Goal: Contribute content

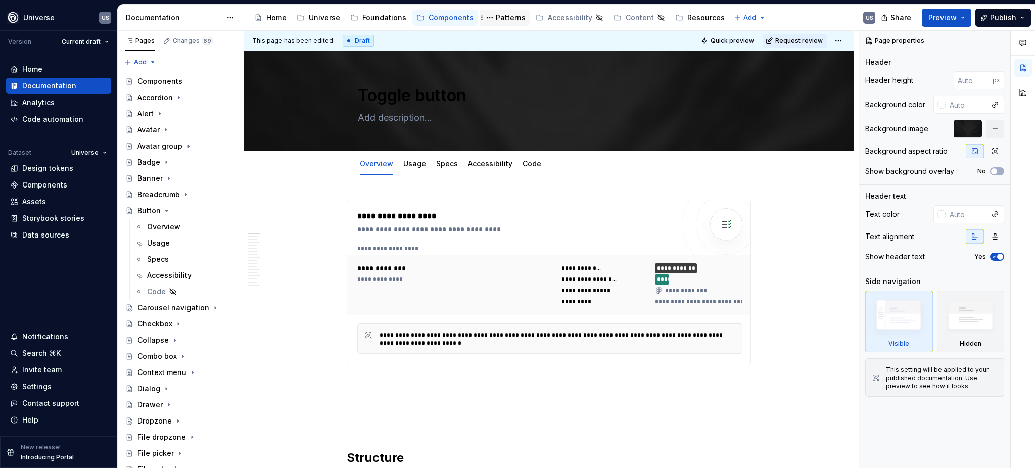
click at [510, 18] on div "Patterns" at bounding box center [511, 18] width 30 height 10
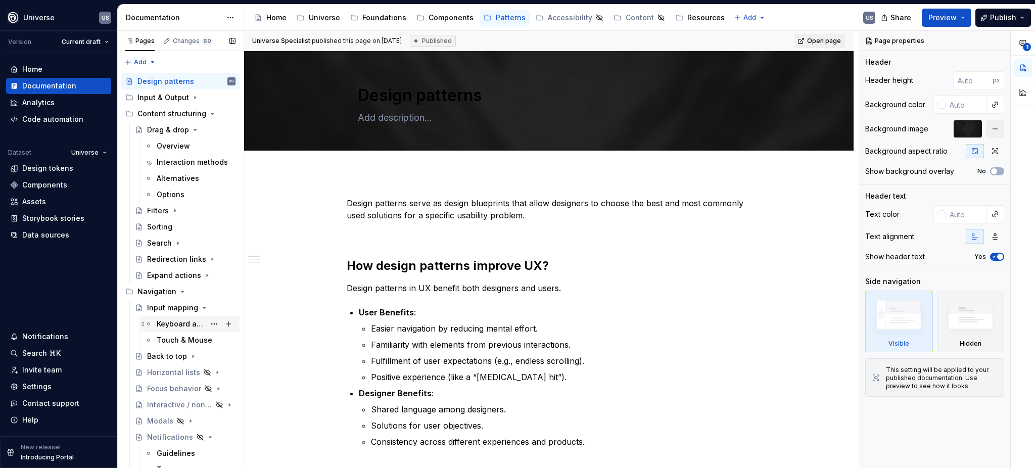
click at [175, 324] on div "Keyboard and controllers" at bounding box center [181, 324] width 49 height 10
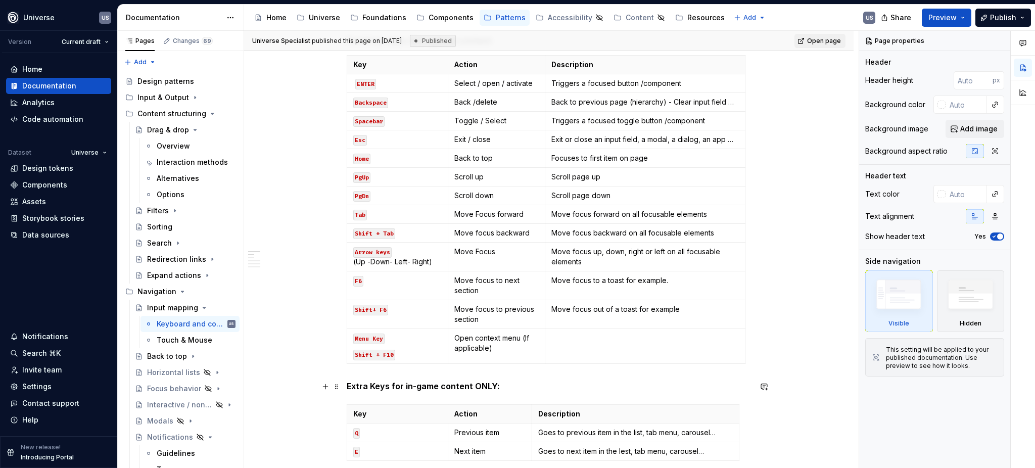
scroll to position [337, 0]
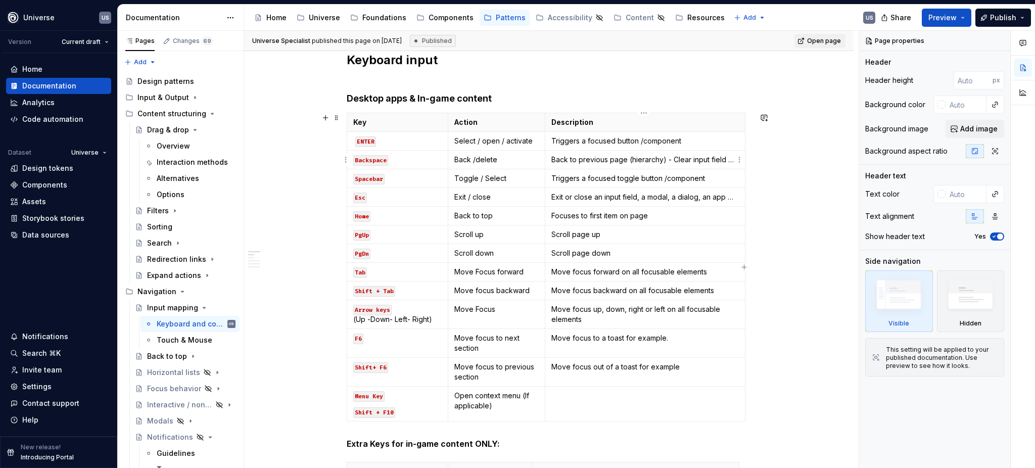
click at [629, 159] on p "Back to previous page (hierarchy) - Clear input field …" at bounding box center [644, 160] width 187 height 10
type textarea "*"
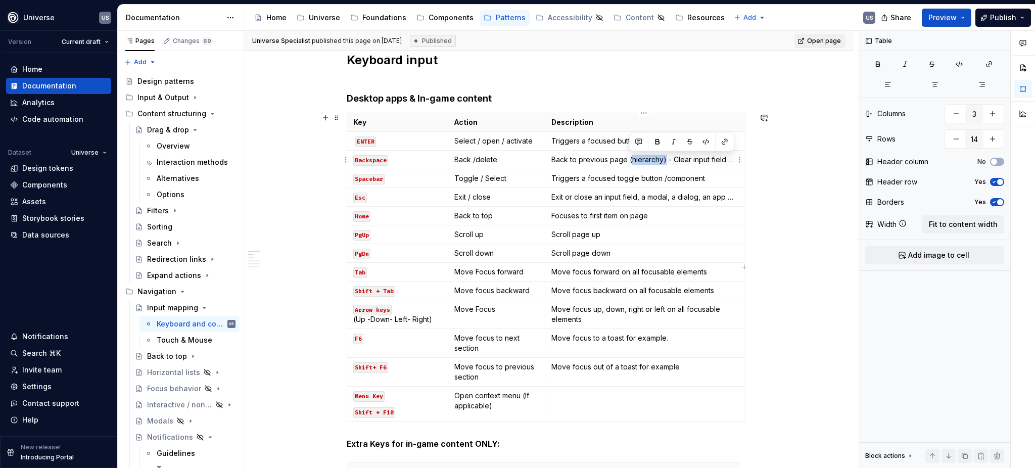
drag, startPoint x: 628, startPoint y: 159, endPoint x: 663, endPoint y: 158, distance: 34.9
click at [663, 158] on p "Back to previous page (hierarchy) - Clear input field …" at bounding box center [644, 160] width 187 height 10
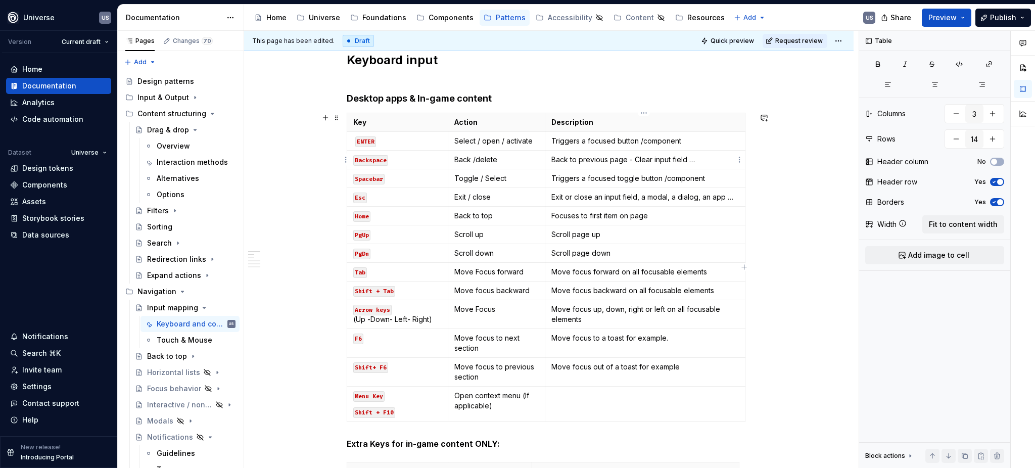
click at [668, 162] on p "Back to previous page - Clear input field …" at bounding box center [644, 160] width 187 height 10
type textarea "*"
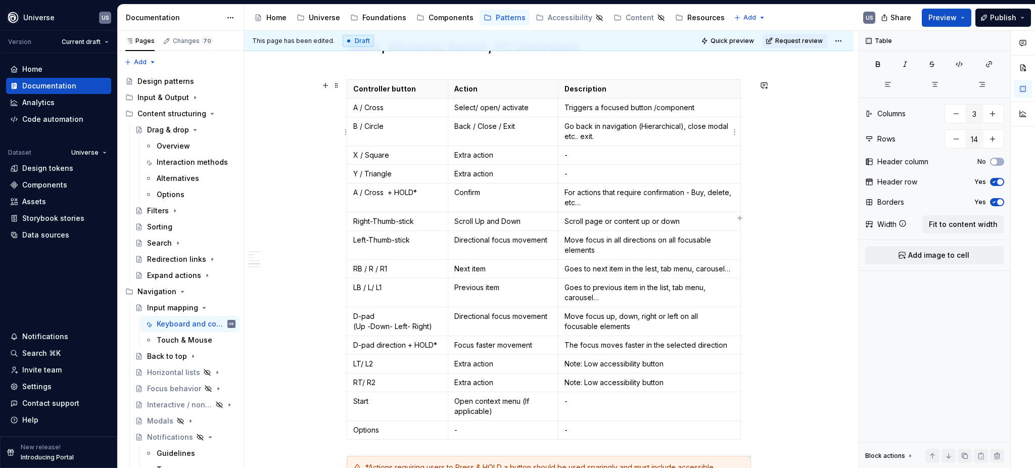
scroll to position [943, 0]
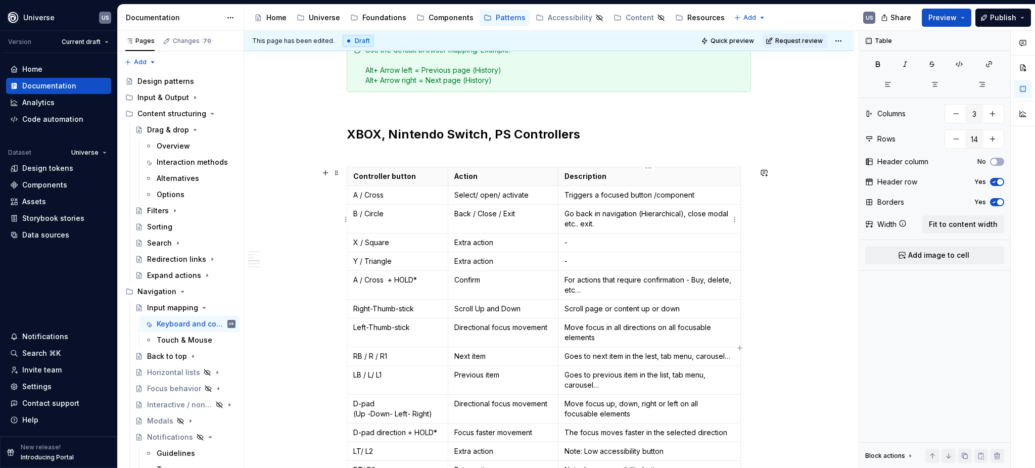
type input "16"
drag, startPoint x: 682, startPoint y: 213, endPoint x: 639, endPoint y: 213, distance: 43.5
click at [639, 213] on p "Go back in navigation (Hierarchical), close modal etc.. exit." at bounding box center [649, 219] width 170 height 20
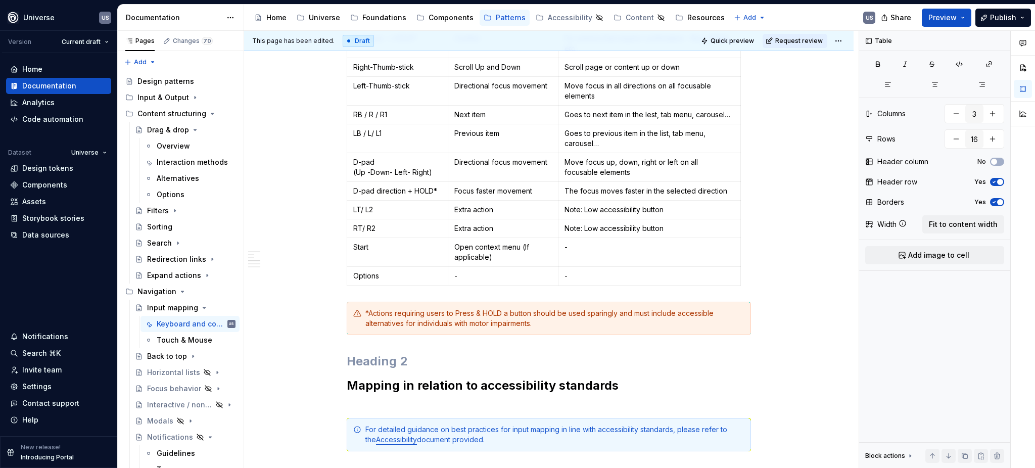
scroll to position [1213, 0]
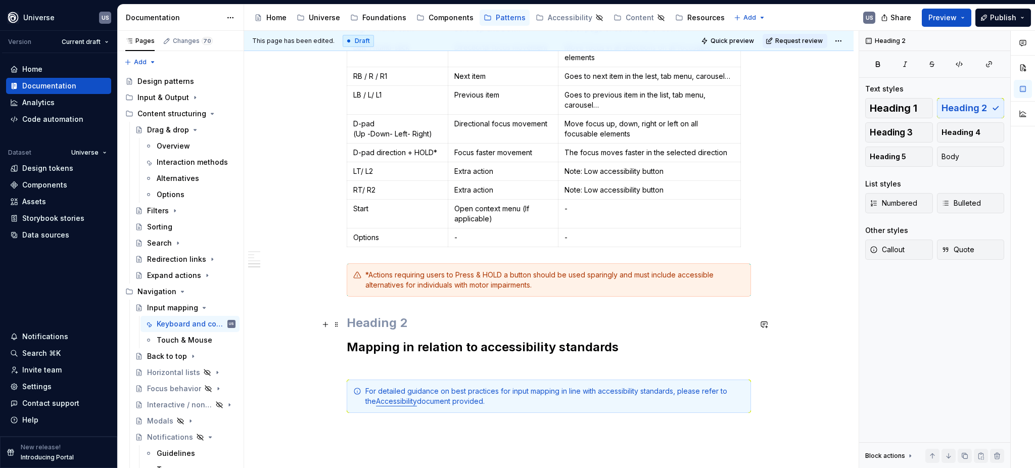
click at [376, 318] on h2 at bounding box center [549, 323] width 404 height 16
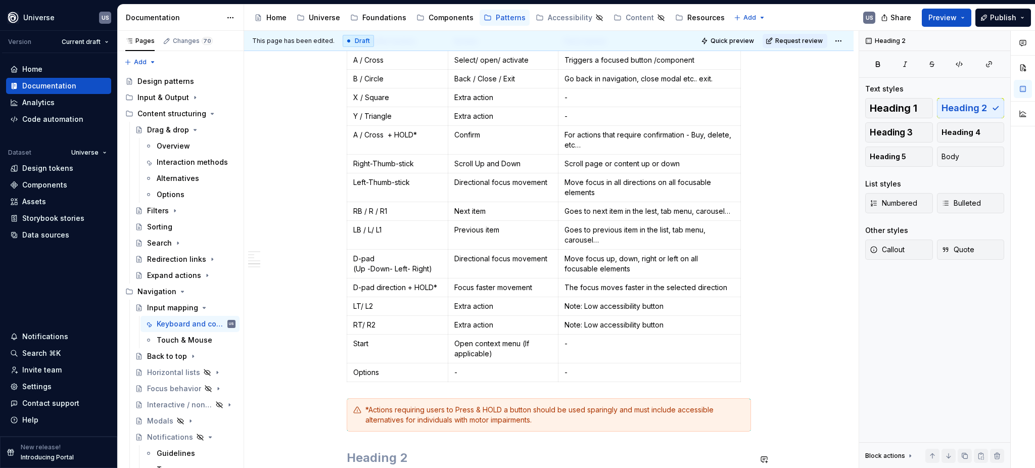
scroll to position [943, 0]
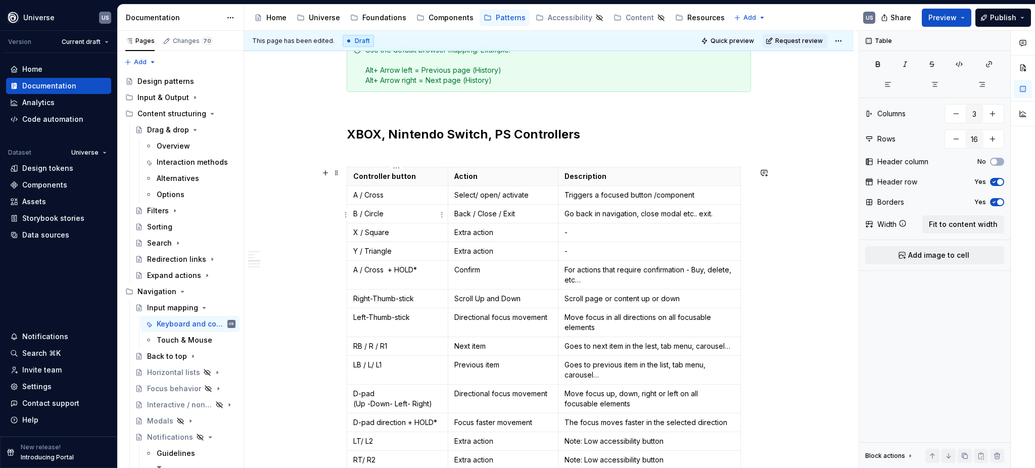
click at [393, 211] on p "B / Circle" at bounding box center [397, 214] width 88 height 10
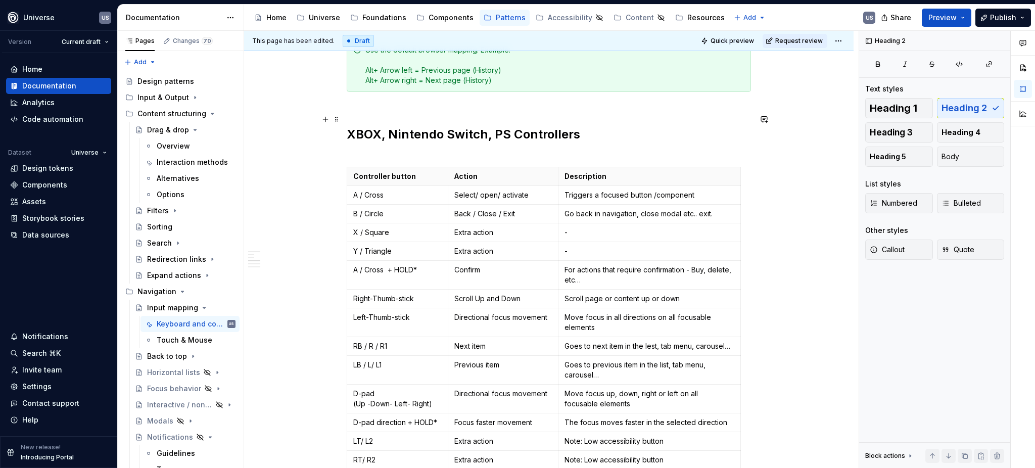
click at [412, 156] on h2 "XBOX, Nintendo Switch, PS Controllers" at bounding box center [549, 134] width 404 height 49
click at [417, 156] on h2 "XBOX, Nintendo Switch, PS Controllers" at bounding box center [549, 134] width 404 height 49
click at [636, 214] on p "Go back in navigation, close modal etc.. exit." at bounding box center [649, 214] width 170 height 10
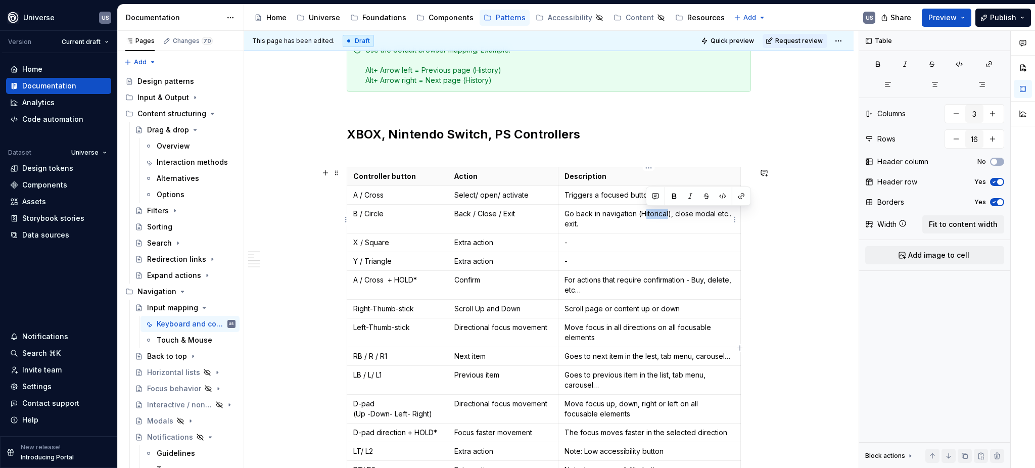
drag, startPoint x: 644, startPoint y: 214, endPoint x: 669, endPoint y: 215, distance: 24.8
click at [669, 215] on p "Go back in navigation (Hitorical), close modal etc.. exit." at bounding box center [649, 219] width 170 height 20
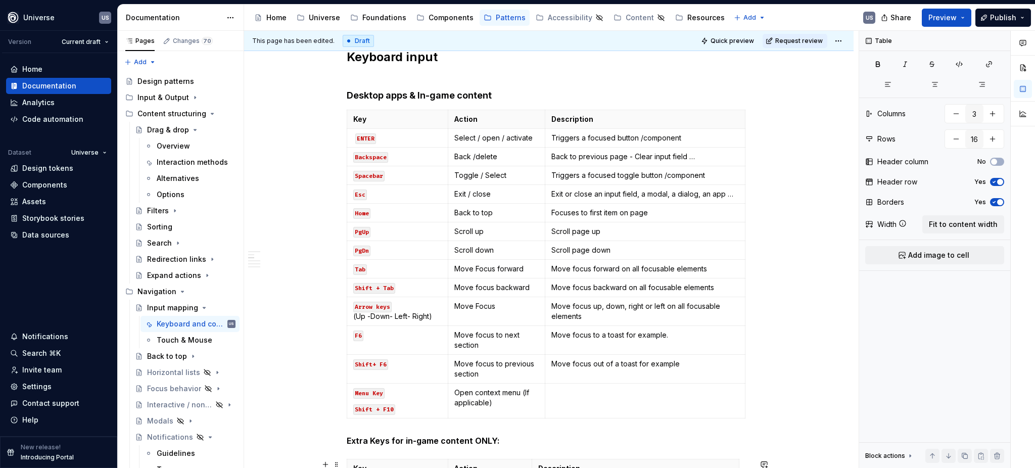
scroll to position [337, 0]
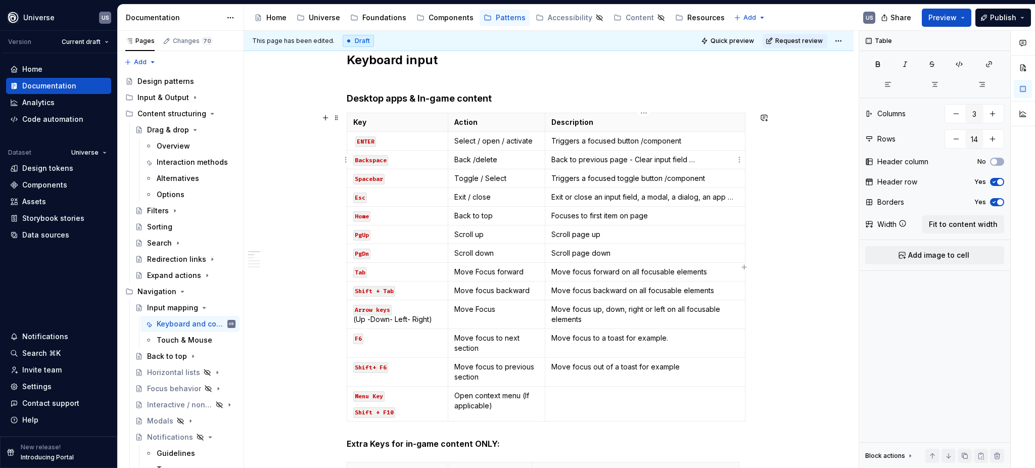
type input "14"
click at [623, 161] on p "Back to previous page - Clear input field …" at bounding box center [644, 160] width 187 height 10
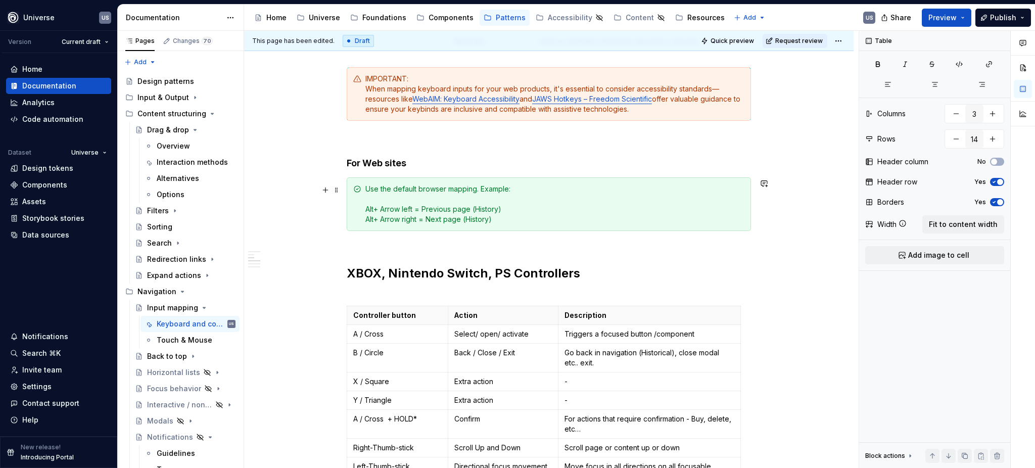
scroll to position [809, 0]
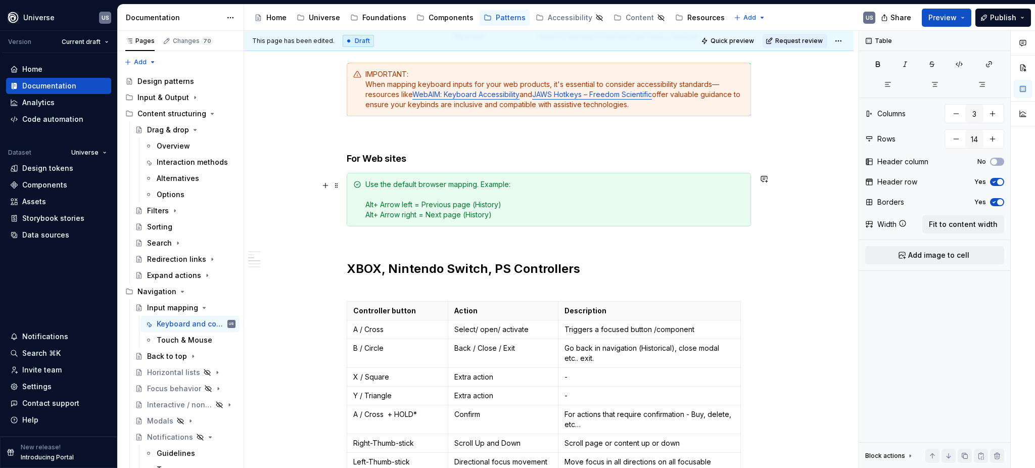
click at [479, 185] on div "Use the default browser mapping. Example: Alt+ Arrow left = Previous page (Hist…" at bounding box center [554, 199] width 379 height 40
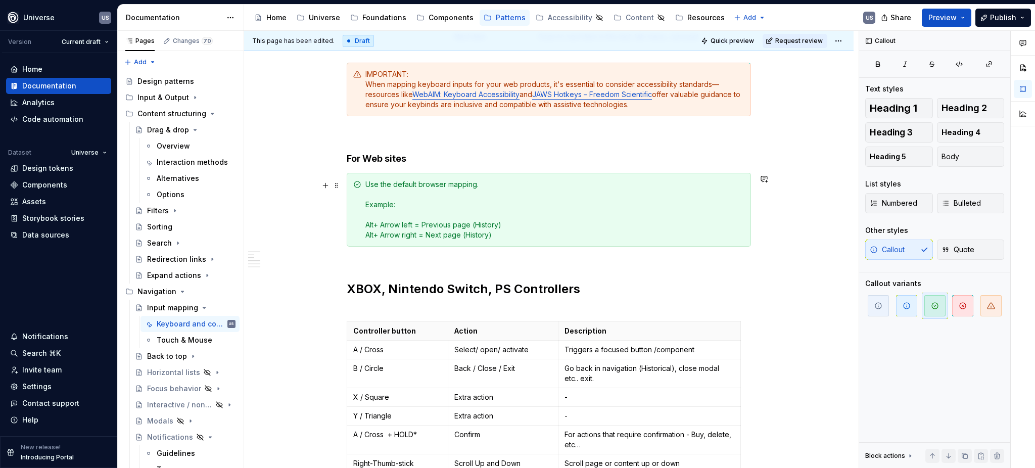
click at [385, 214] on div "Use the default browser mapping. Example: Alt+ Arrow left = Previous page (Hist…" at bounding box center [554, 209] width 379 height 61
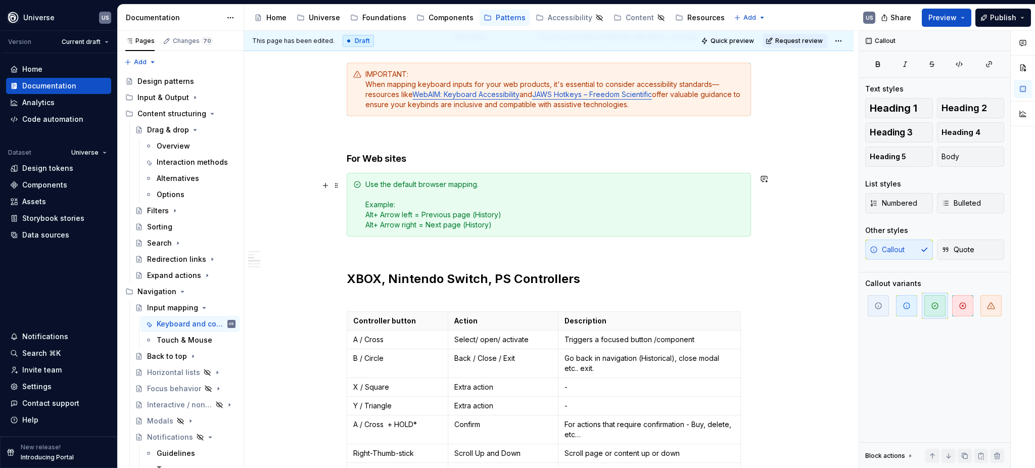
click at [322, 195] on div "Whether you're building a game, an app, or a custom tool, mapping keys to UI ac…" at bounding box center [548, 190] width 609 height 1647
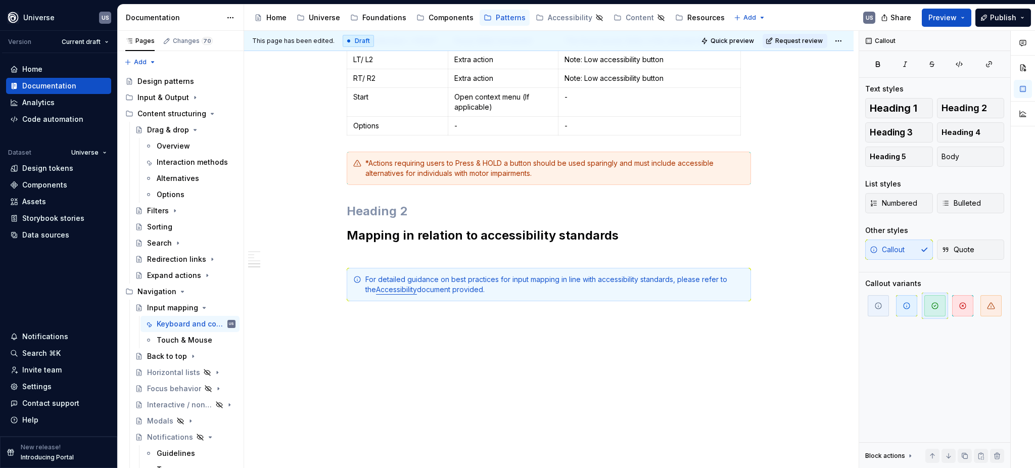
scroll to position [1347, 0]
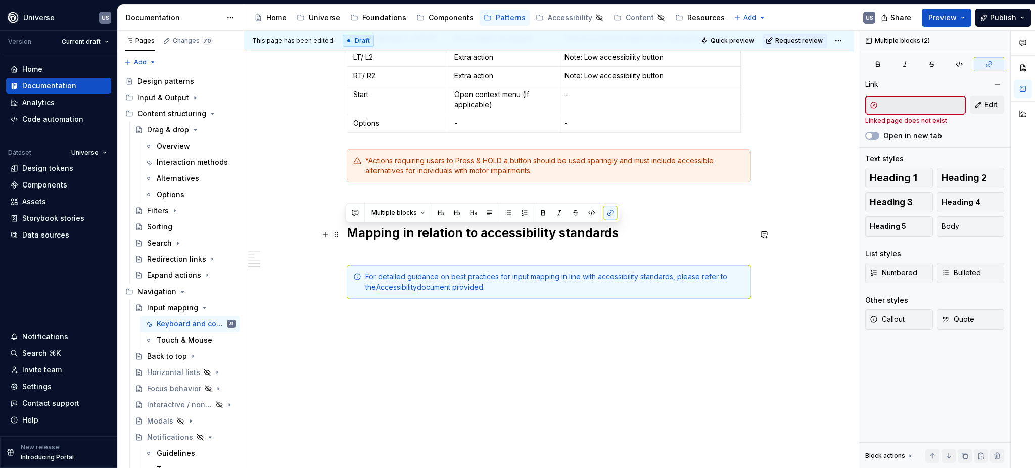
drag, startPoint x: 485, startPoint y: 289, endPoint x: 342, endPoint y: 232, distance: 154.1
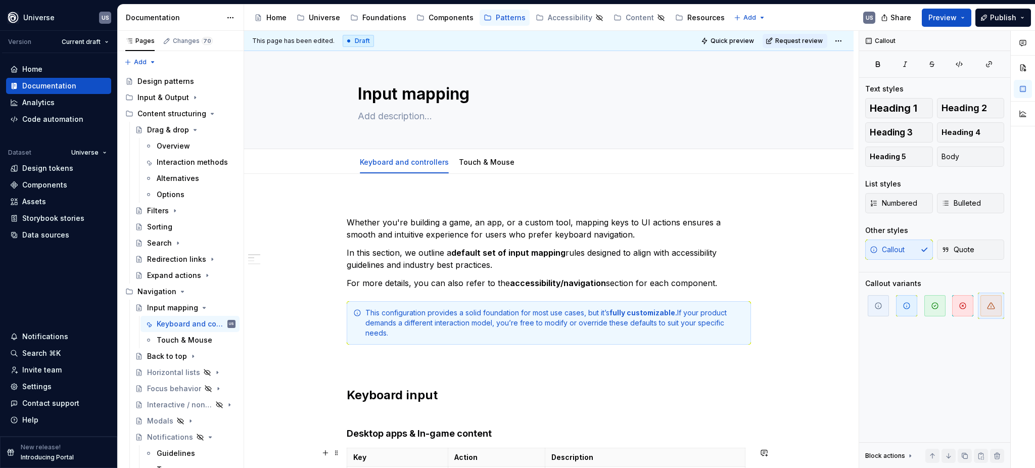
scroll to position [0, 0]
click at [483, 167] on link "Touch & Mouse" at bounding box center [487, 163] width 56 height 9
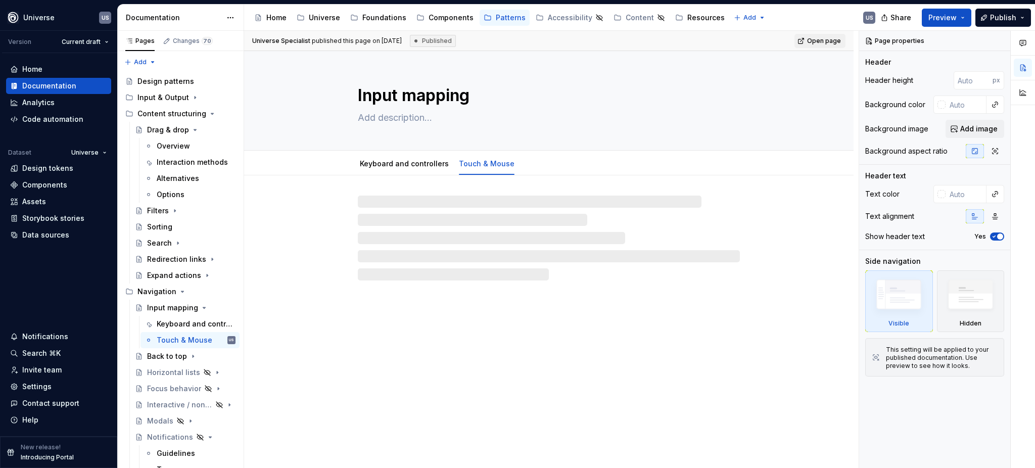
type textarea "*"
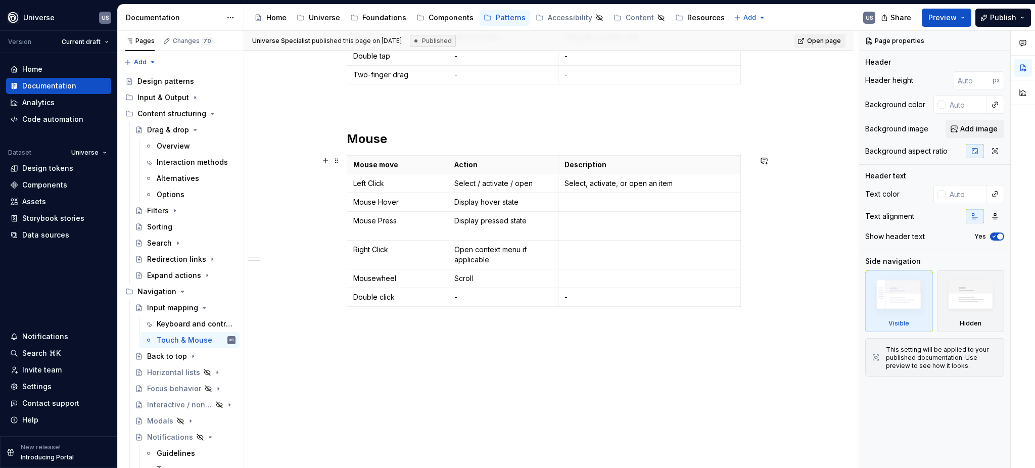
scroll to position [539, 0]
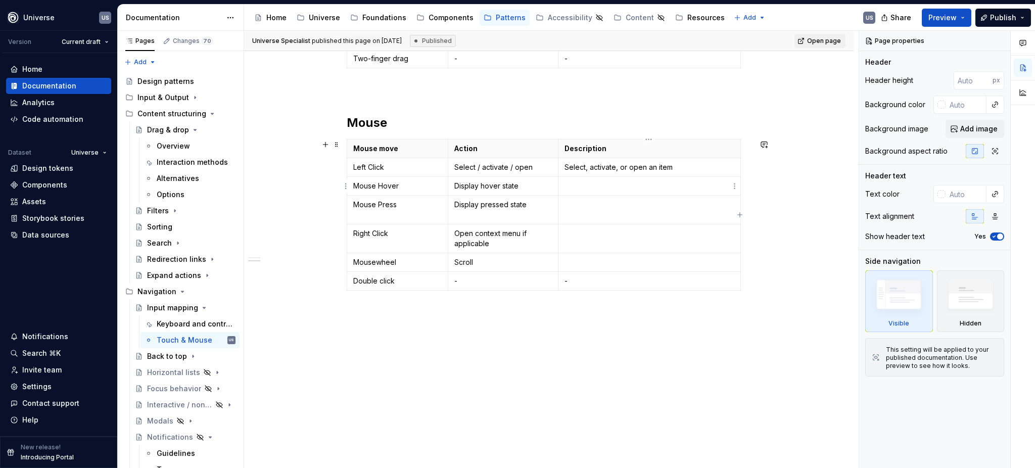
click at [584, 187] on p at bounding box center [649, 186] width 170 height 10
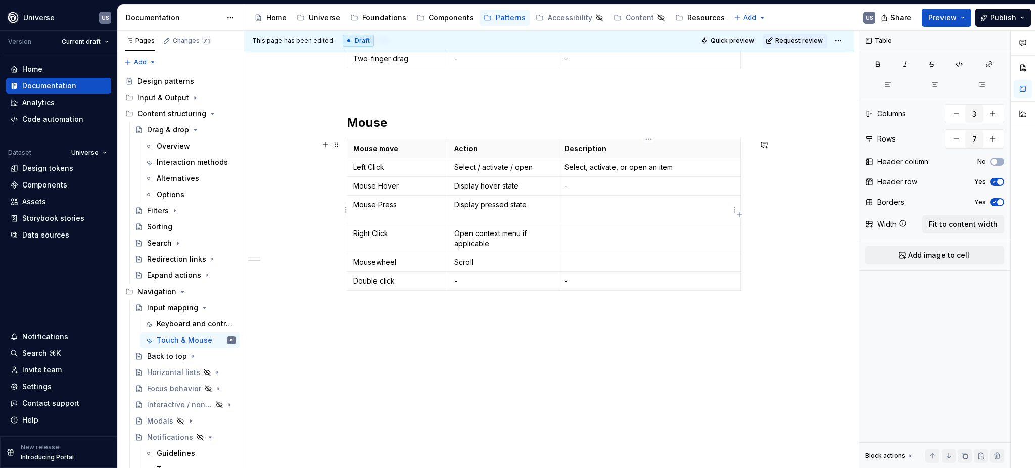
click at [586, 207] on p at bounding box center [649, 205] width 170 height 10
click at [571, 241] on td at bounding box center [649, 238] width 182 height 29
click at [571, 264] on p at bounding box center [649, 262] width 170 height 10
click at [457, 282] on p "-" at bounding box center [503, 281] width 98 height 10
drag, startPoint x: 557, startPoint y: 226, endPoint x: 565, endPoint y: 226, distance: 8.1
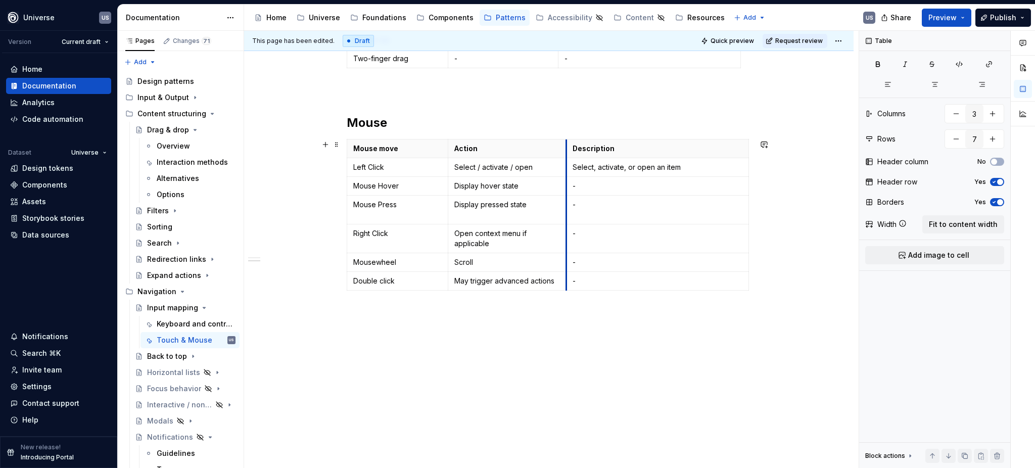
click at [566, 226] on td "-" at bounding box center [657, 238] width 182 height 29
click at [576, 279] on p "-" at bounding box center [658, 281] width 170 height 10
drag, startPoint x: 639, startPoint y: 281, endPoint x: 722, endPoint y: 284, distance: 82.4
click at [722, 284] on p "Highlights the word or opens inline editing" at bounding box center [658, 281] width 170 height 10
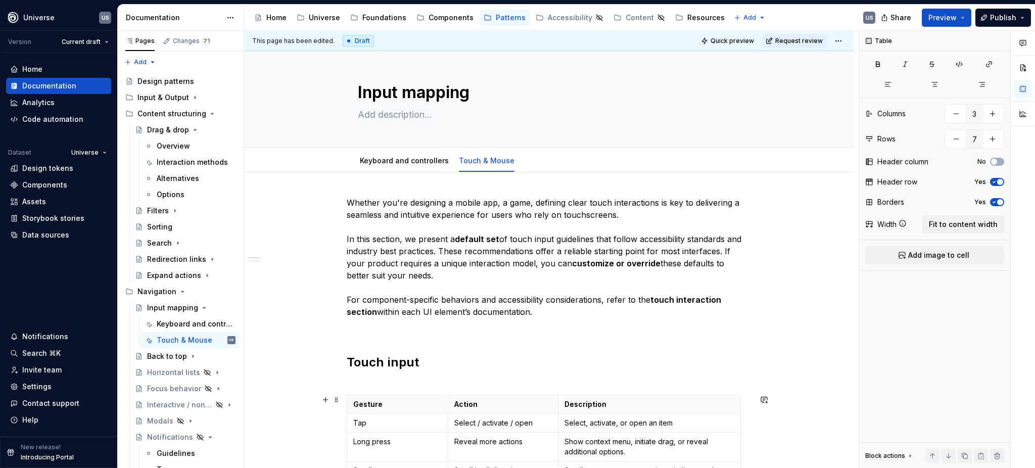
scroll to position [0, 0]
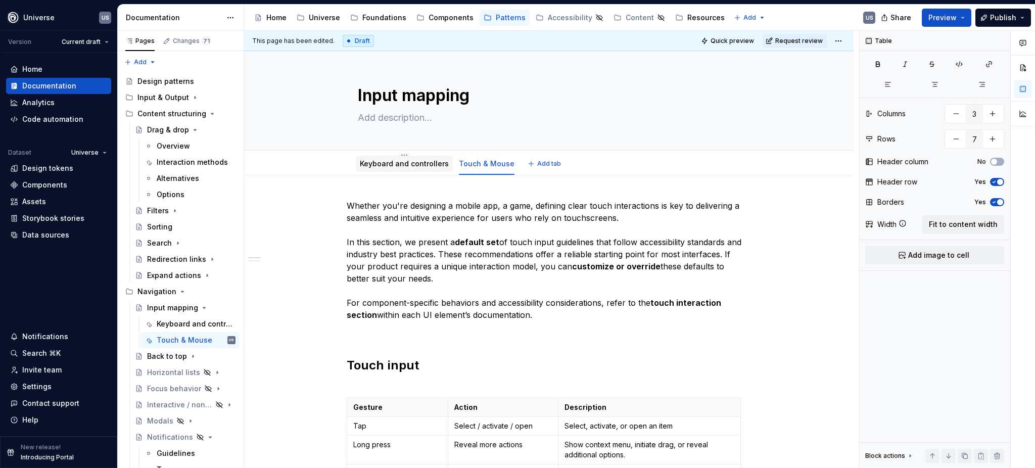
click at [378, 168] on div "Keyboard and controllers" at bounding box center [404, 164] width 89 height 10
click at [995, 15] on span "Publish" at bounding box center [1003, 18] width 26 height 10
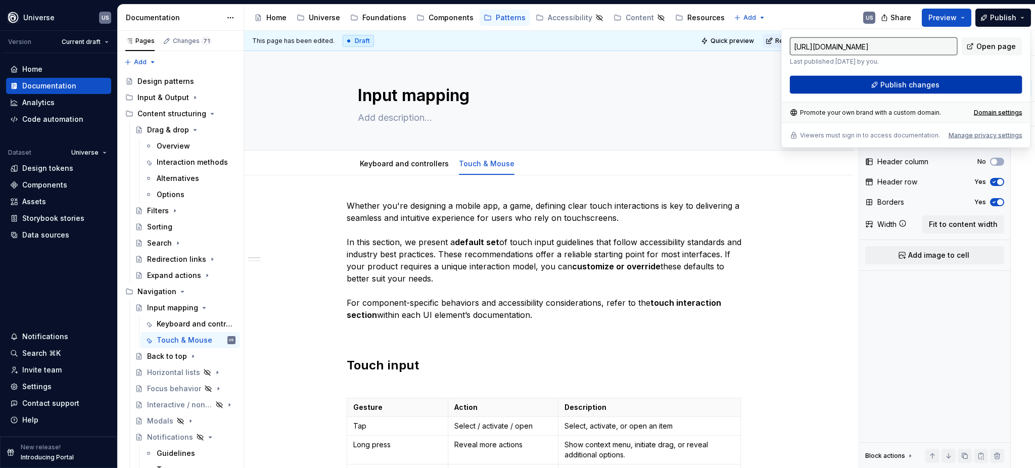
click at [946, 84] on button "Publish changes" at bounding box center [906, 85] width 232 height 18
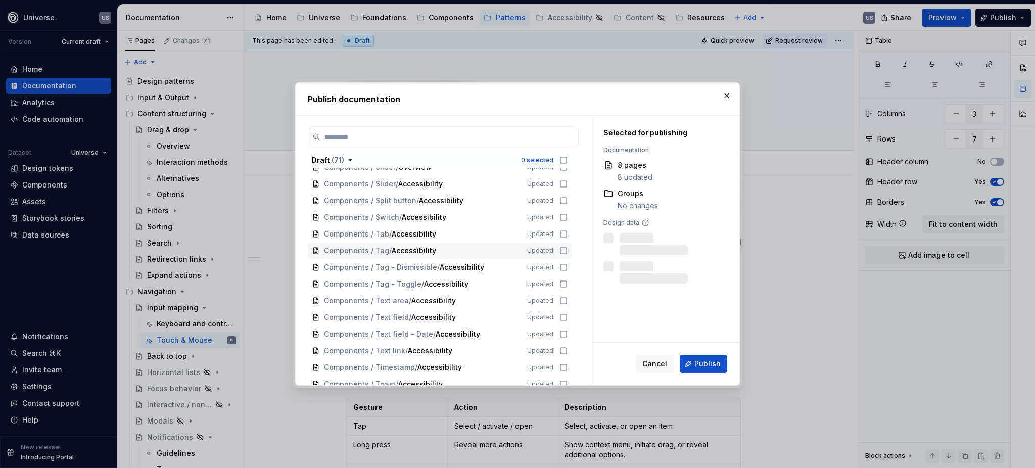
scroll to position [1127, 0]
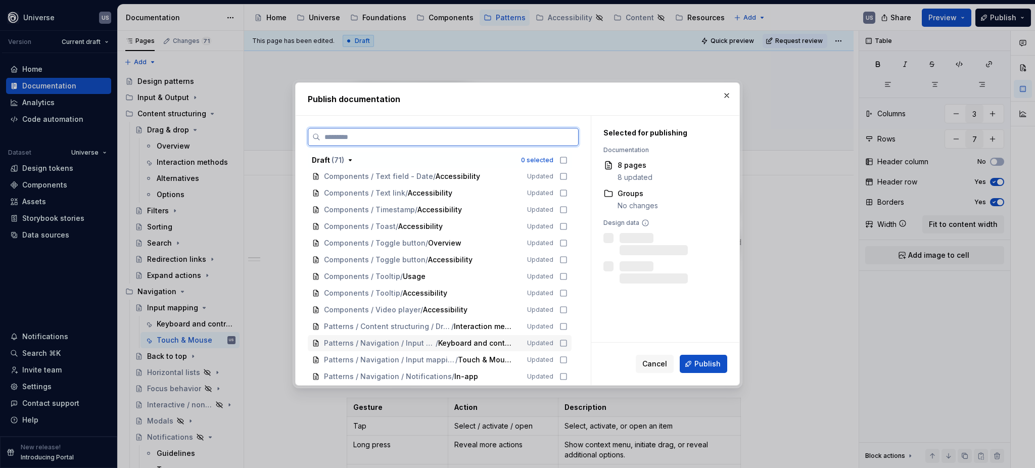
click at [560, 344] on icon at bounding box center [563, 343] width 8 height 8
click at [559, 361] on icon at bounding box center [563, 360] width 8 height 8
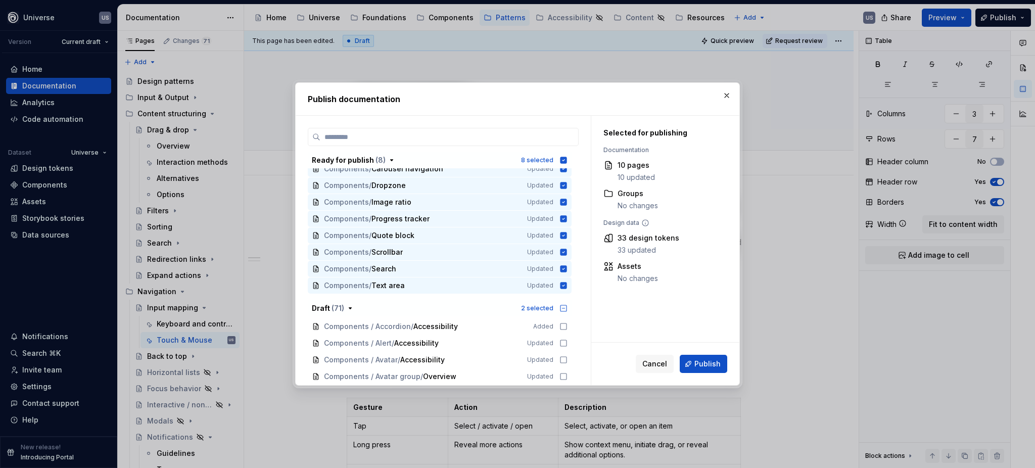
scroll to position [0, 0]
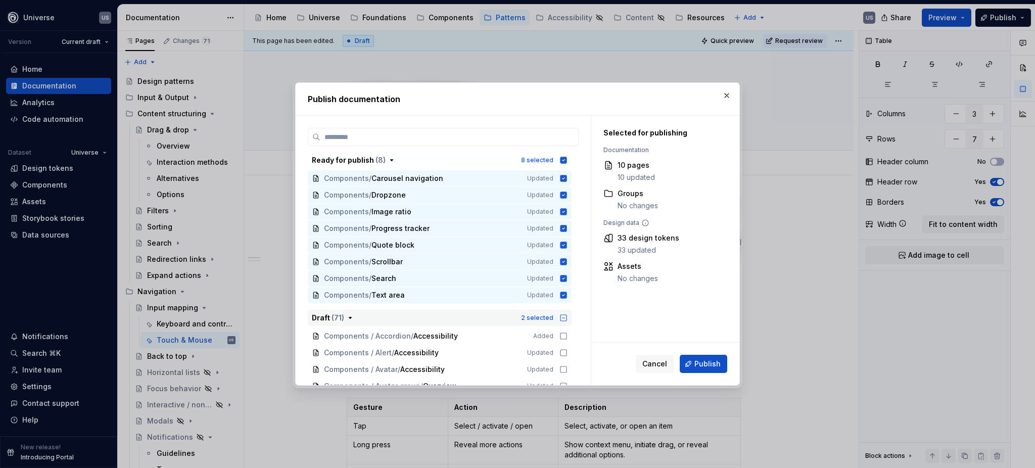
click at [564, 316] on icon "button" at bounding box center [563, 318] width 6 height 6
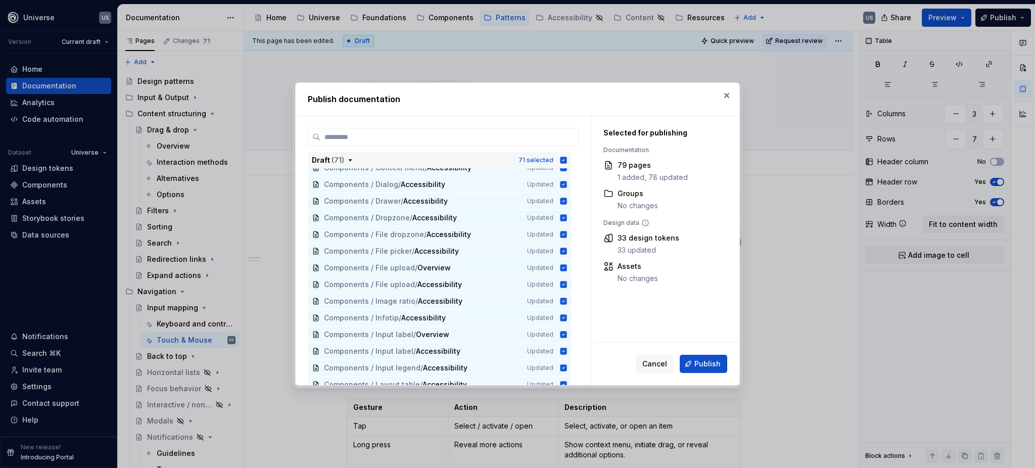
scroll to position [404, 0]
click at [699, 361] on span "Publish" at bounding box center [707, 364] width 26 height 10
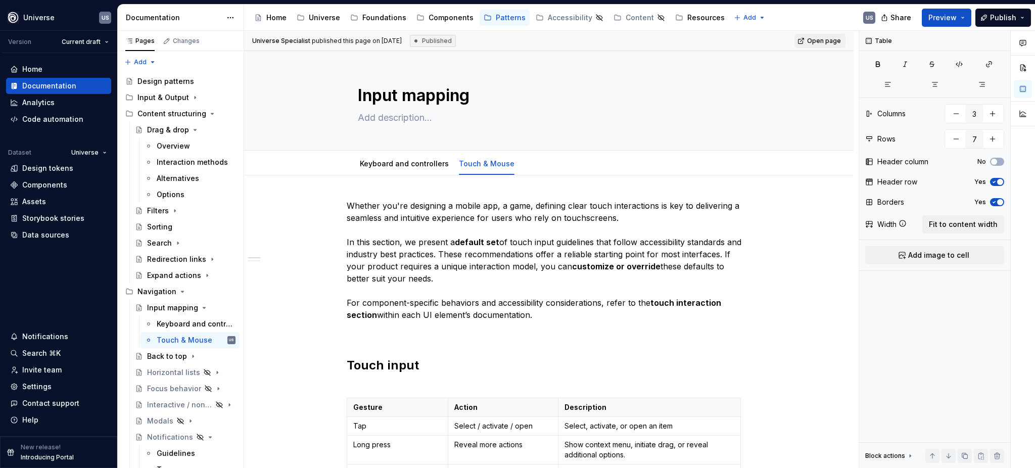
type textarea "*"
